Goal: Navigation & Orientation: Find specific page/section

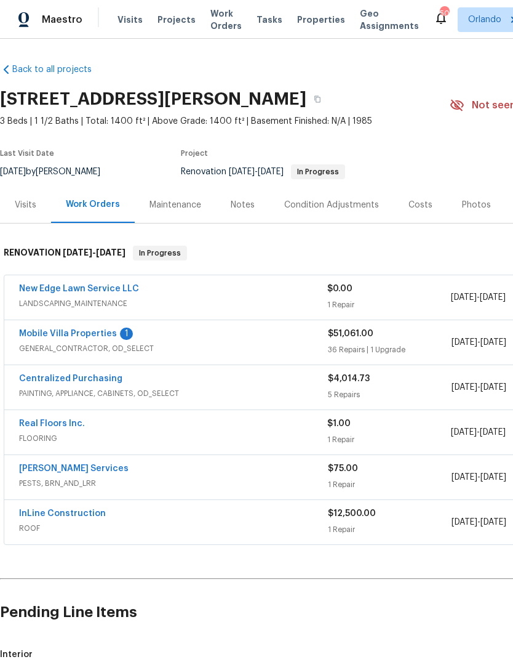
click at [34, 426] on link "Real Floors Inc." at bounding box center [52, 423] width 66 height 9
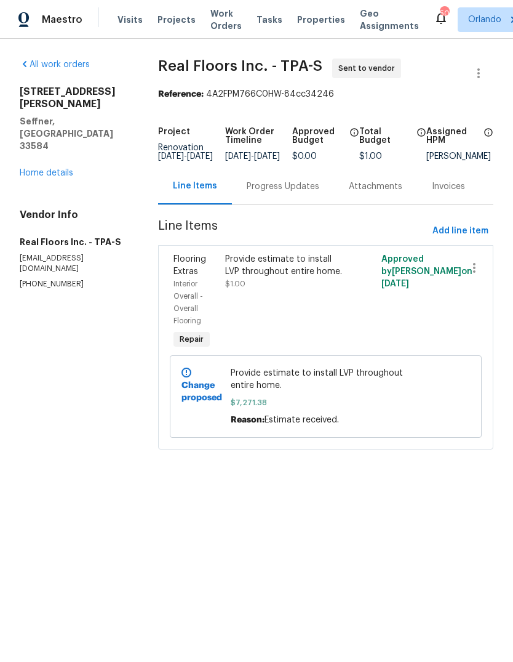
click at [300, 193] on div "Progress Updates" at bounding box center [283, 186] width 73 height 12
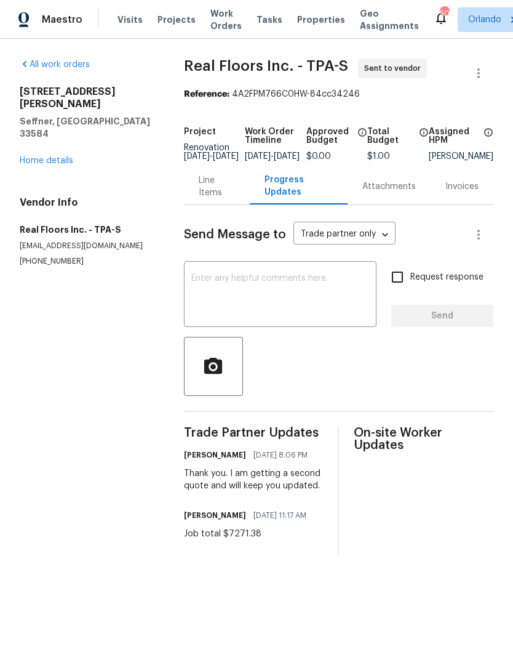
click at [219, 194] on div "Line Items" at bounding box center [217, 186] width 36 height 25
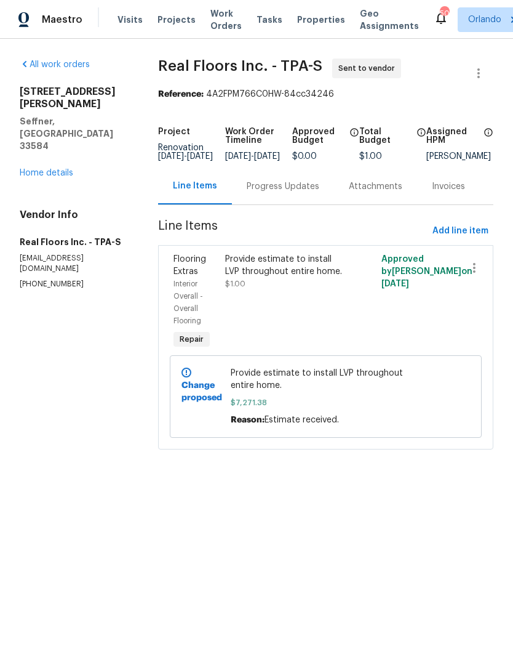
click at [291, 193] on div "Progress Updates" at bounding box center [283, 186] width 73 height 12
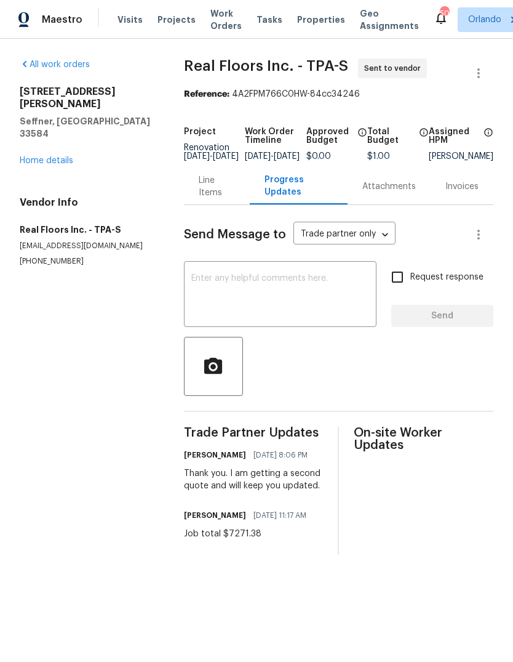
click at [207, 199] on div "Line Items" at bounding box center [217, 186] width 36 height 25
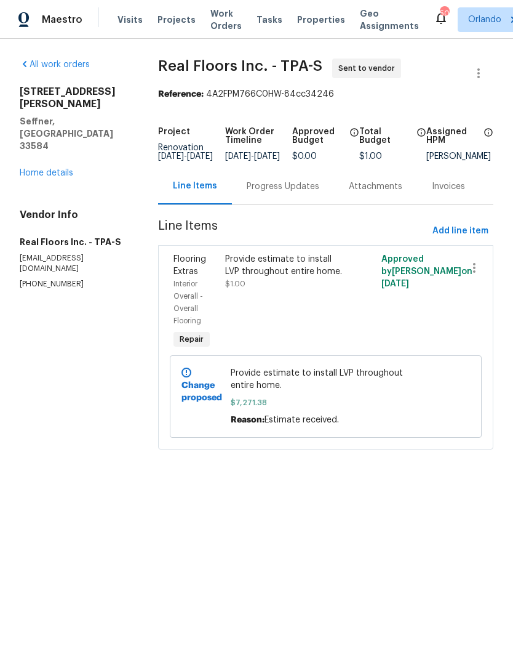
click at [34, 169] on link "Home details" at bounding box center [47, 173] width 54 height 9
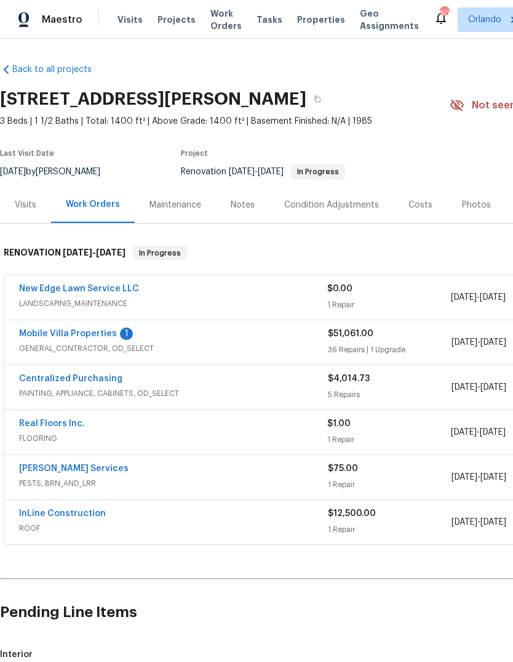
click at [27, 421] on link "Real Floors Inc." at bounding box center [52, 423] width 66 height 9
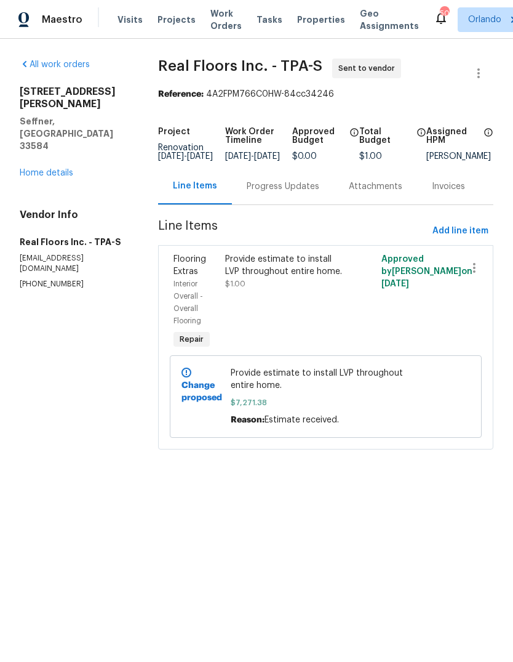
click at [280, 193] on div "Progress Updates" at bounding box center [283, 186] width 73 height 12
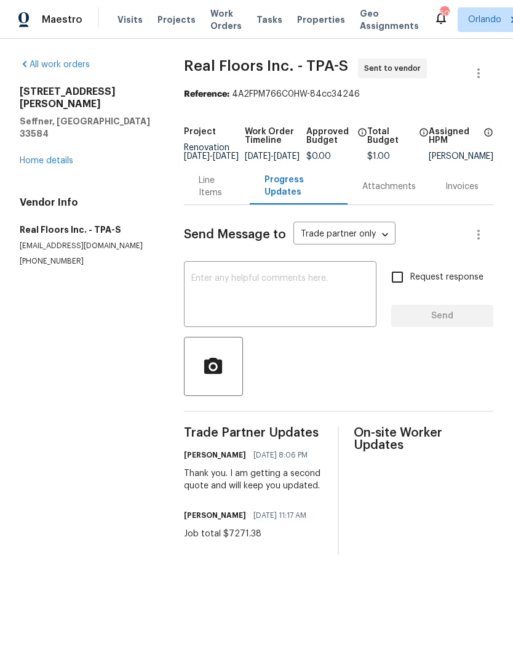
click at [27, 129] on div "[STREET_ADDRESS][PERSON_NAME] Home details" at bounding box center [87, 126] width 135 height 81
click at [27, 128] on div "[STREET_ADDRESS][PERSON_NAME] Home details" at bounding box center [87, 126] width 135 height 81
click at [44, 156] on link "Home details" at bounding box center [47, 160] width 54 height 9
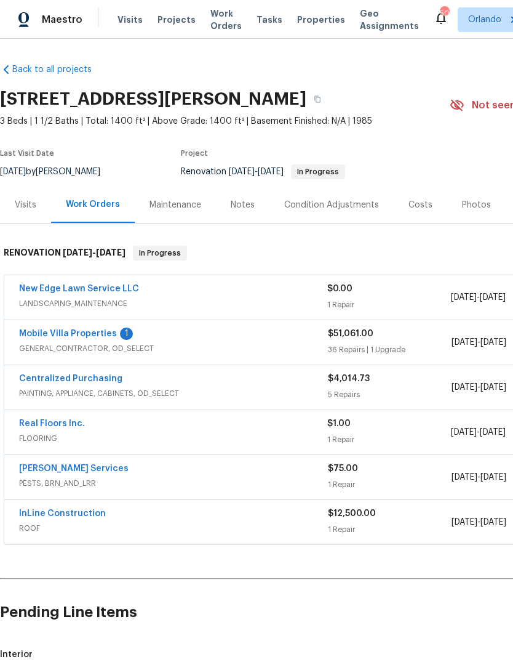
click at [39, 284] on link "New Edge Lawn Service LLC" at bounding box center [79, 288] width 120 height 9
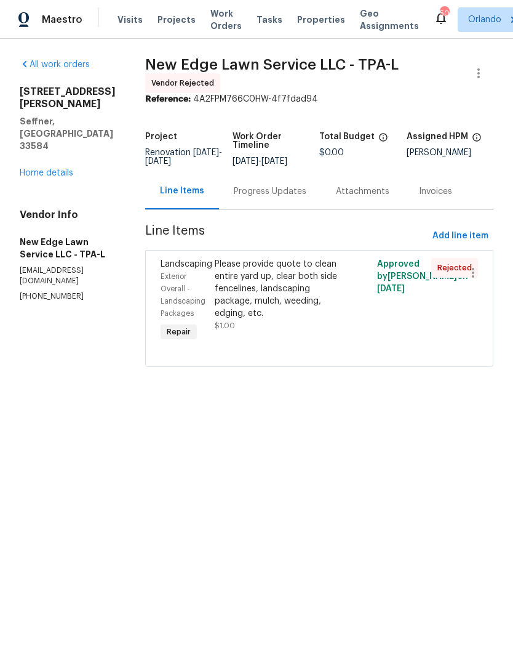
click at [294, 198] on div "Progress Updates" at bounding box center [270, 191] width 73 height 12
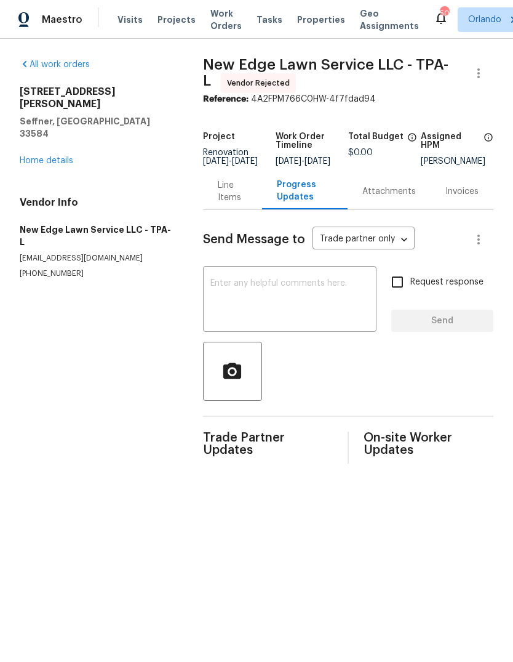
click at [252, 195] on div "Line Items" at bounding box center [233, 191] width 60 height 36
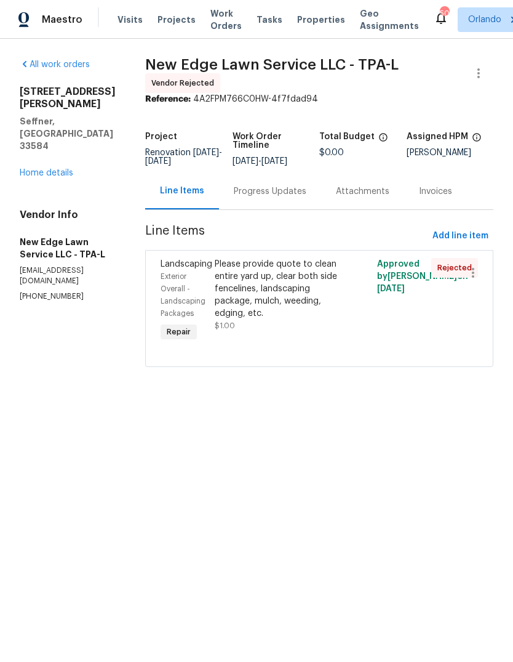
click at [31, 169] on link "Home details" at bounding box center [47, 173] width 54 height 9
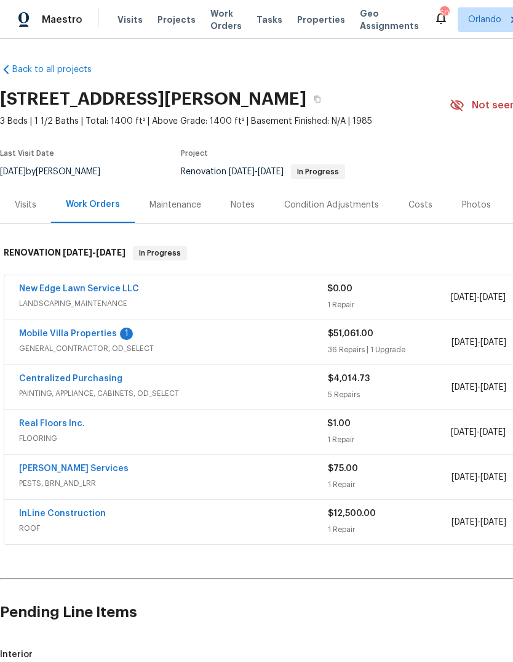
click at [33, 337] on link "Mobile Villa Properties" at bounding box center [68, 333] width 98 height 9
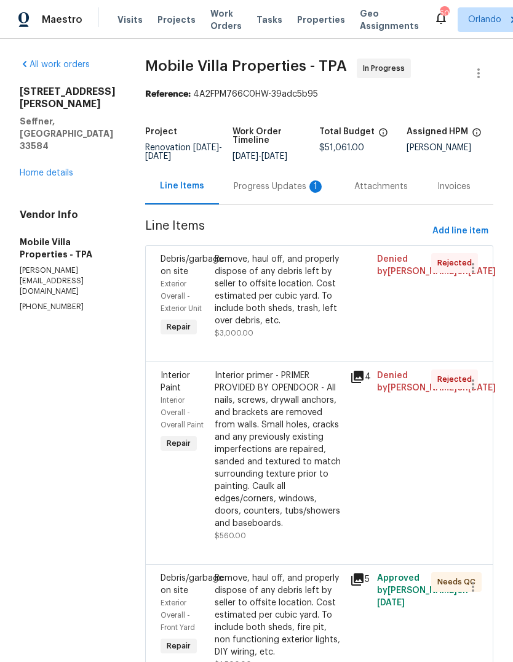
click at [30, 176] on link "Home details" at bounding box center [47, 173] width 54 height 9
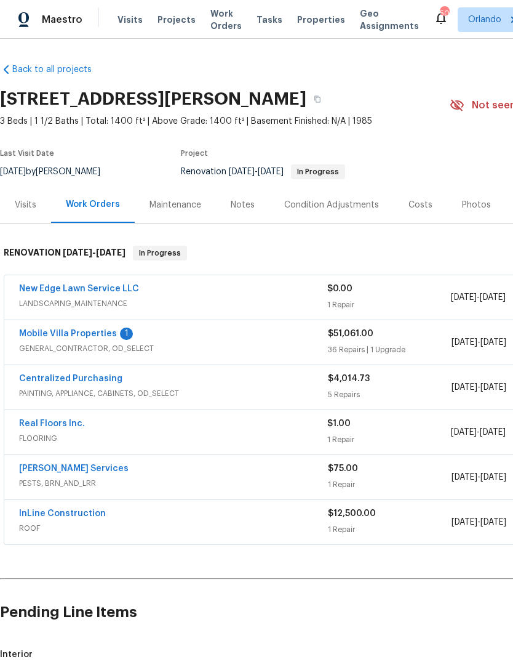
click at [39, 421] on link "Real Floors Inc." at bounding box center [52, 423] width 66 height 9
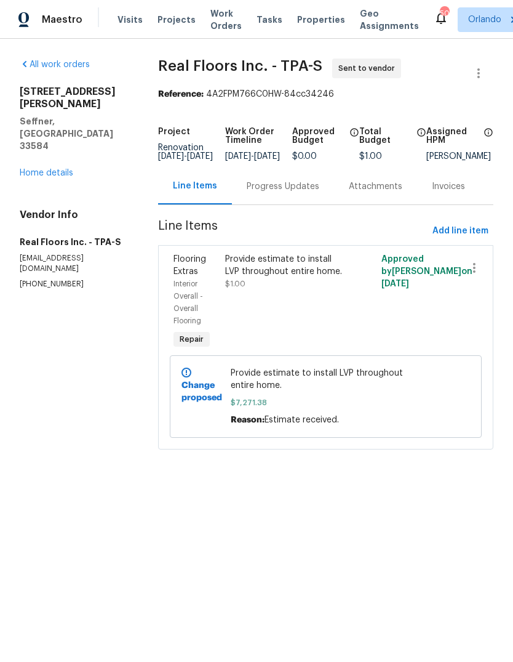
click at [70, 169] on link "Home details" at bounding box center [47, 173] width 54 height 9
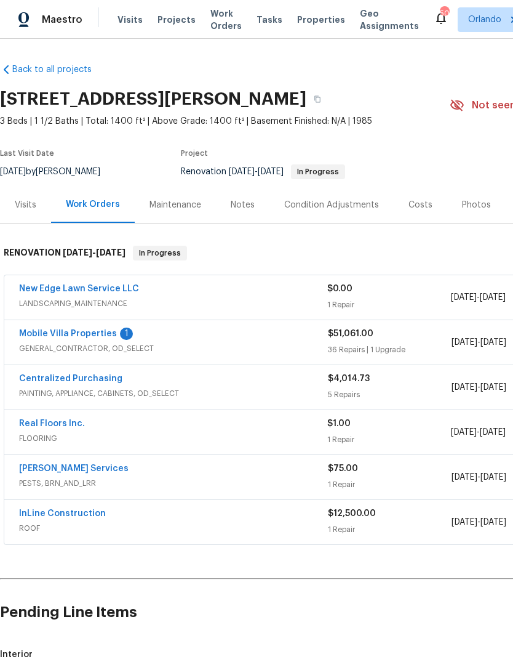
click at [169, 206] on div "Maintenance" at bounding box center [176, 205] width 52 height 12
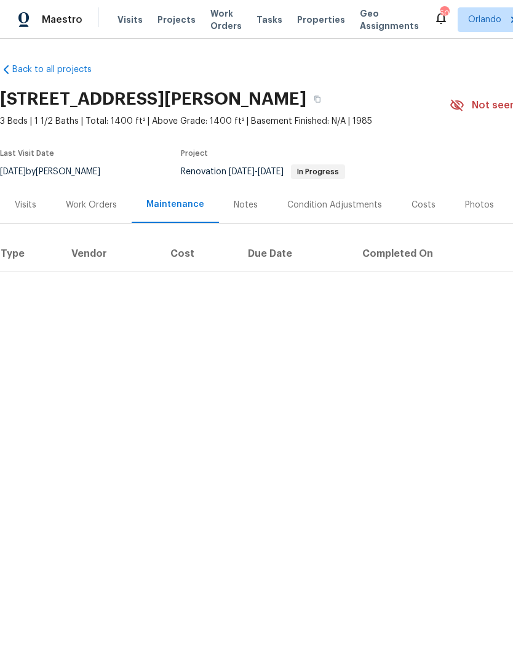
click at [243, 209] on div "Notes" at bounding box center [246, 205] width 24 height 12
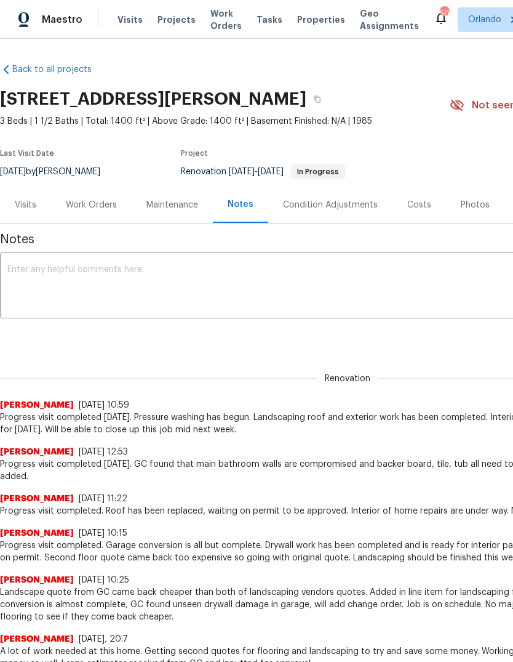
click at [21, 206] on div "Visits" at bounding box center [26, 205] width 22 height 12
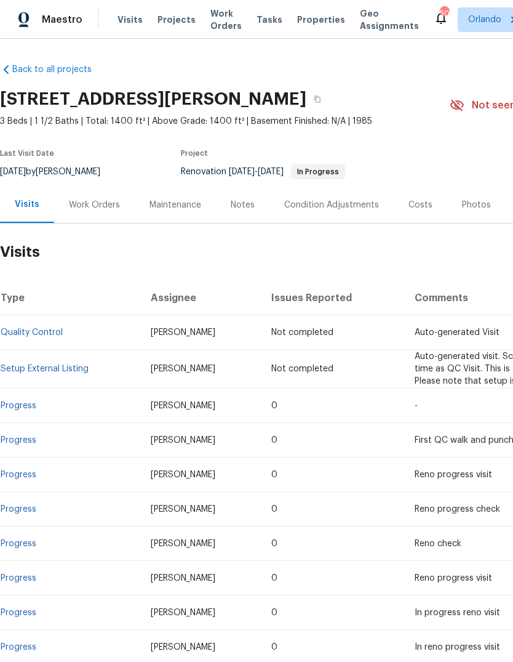
click at [84, 201] on div "Work Orders" at bounding box center [94, 205] width 51 height 12
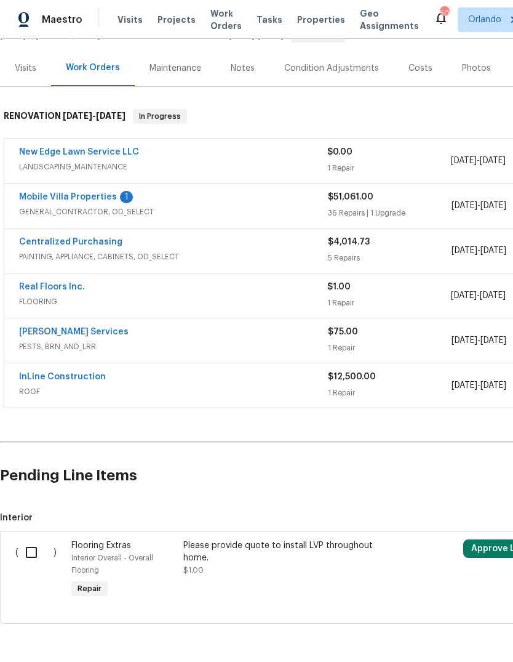
scroll to position [137, 0]
click at [36, 290] on link "Real Floors Inc." at bounding box center [52, 287] width 66 height 9
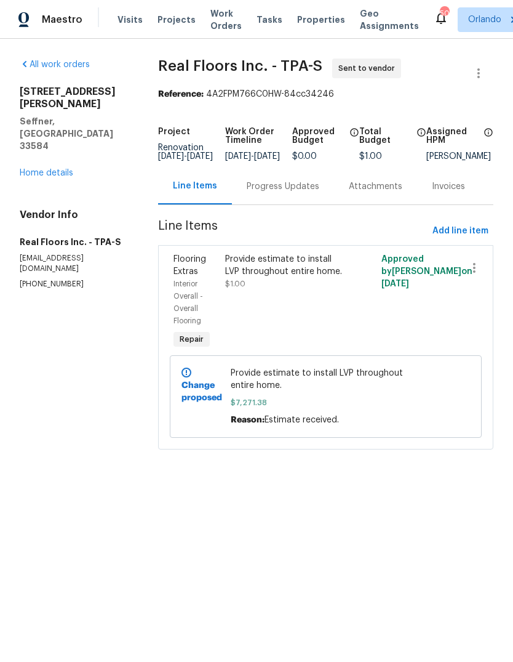
click at [281, 193] on div "Progress Updates" at bounding box center [283, 186] width 73 height 12
